Goal: Transaction & Acquisition: Book appointment/travel/reservation

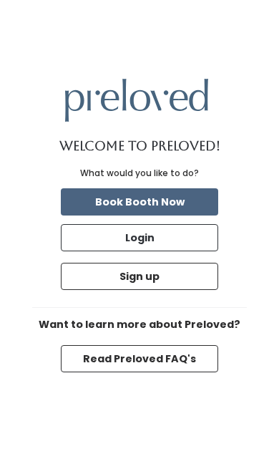
click at [85, 203] on button "Book Booth Now" at bounding box center [139, 201] width 157 height 27
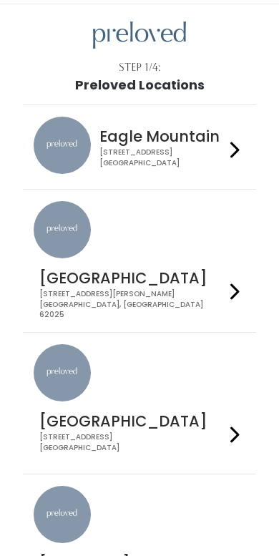
scroll to position [39, 0]
click at [119, 413] on h4 "Houston" at bounding box center [131, 421] width 185 height 16
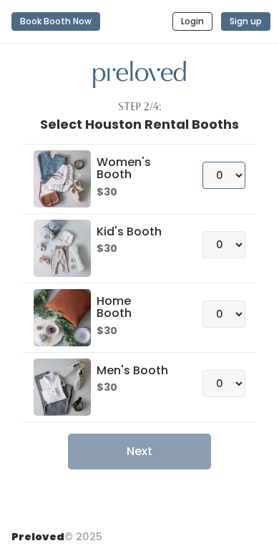
click at [230, 165] on select "0 1 2 3 4" at bounding box center [224, 175] width 43 height 27
select select "1"
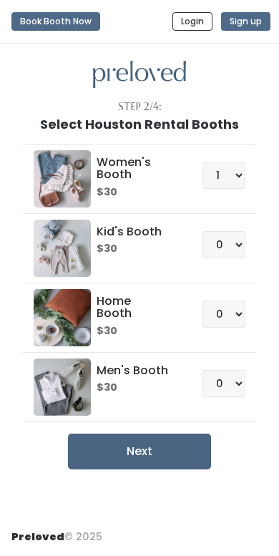
click at [106, 451] on button "Next" at bounding box center [139, 452] width 143 height 36
